Goal: Information Seeking & Learning: Learn about a topic

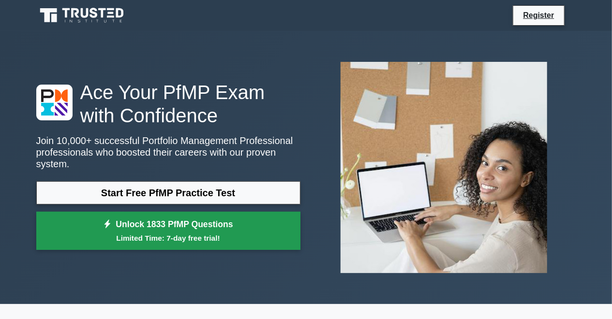
click at [217, 233] on small "Limited Time: 7-day free trial!" at bounding box center [168, 238] width 240 height 11
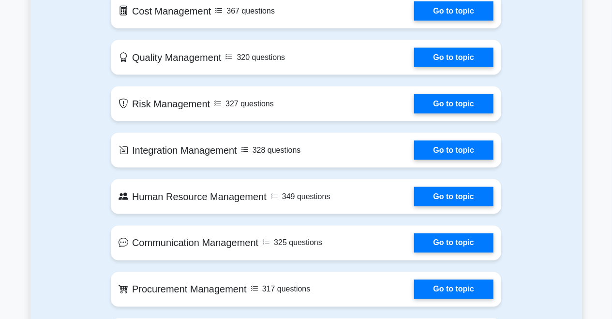
scroll to position [704, 0]
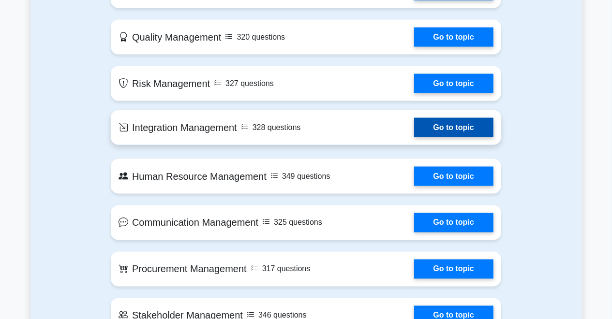
click at [414, 137] on link "Go to topic" at bounding box center [453, 127] width 79 height 19
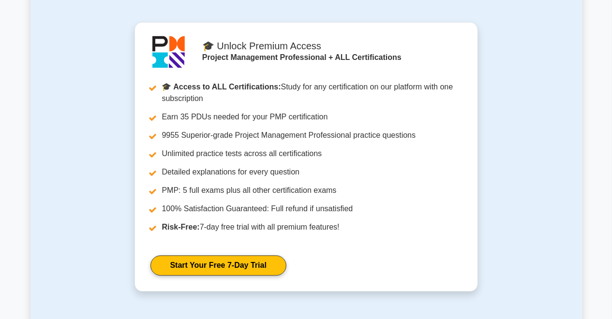
scroll to position [831, 0]
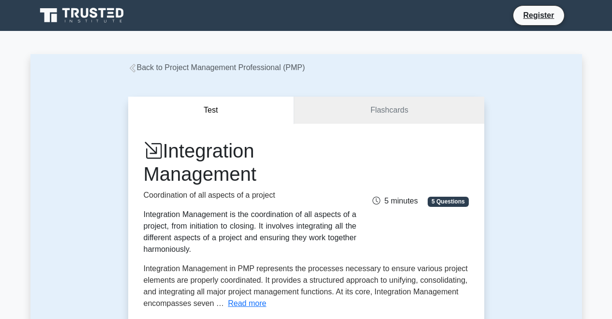
scroll to position [831, 0]
